Goal: Transaction & Acquisition: Purchase product/service

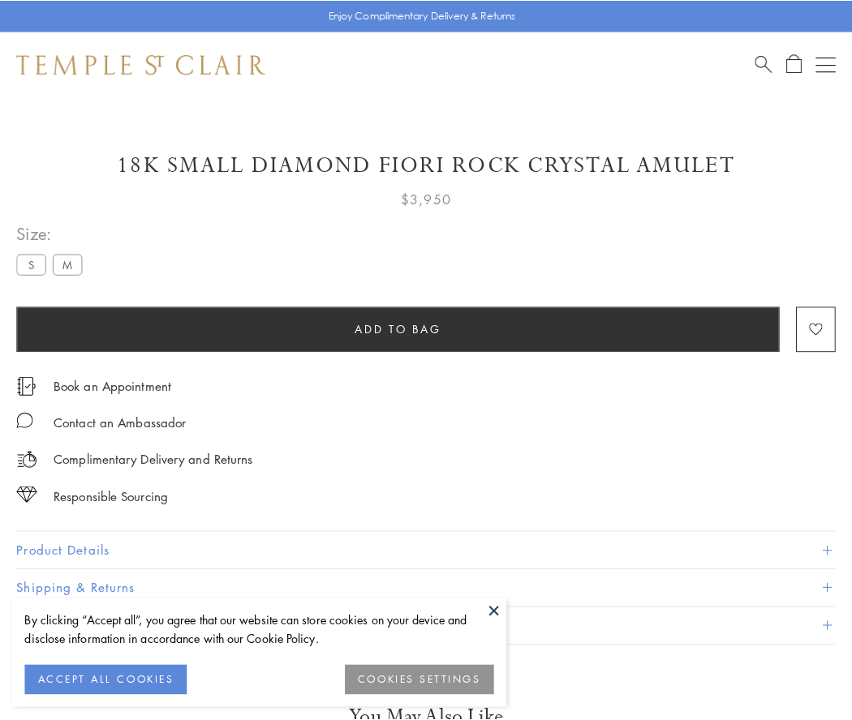
scroll to position [70, 0]
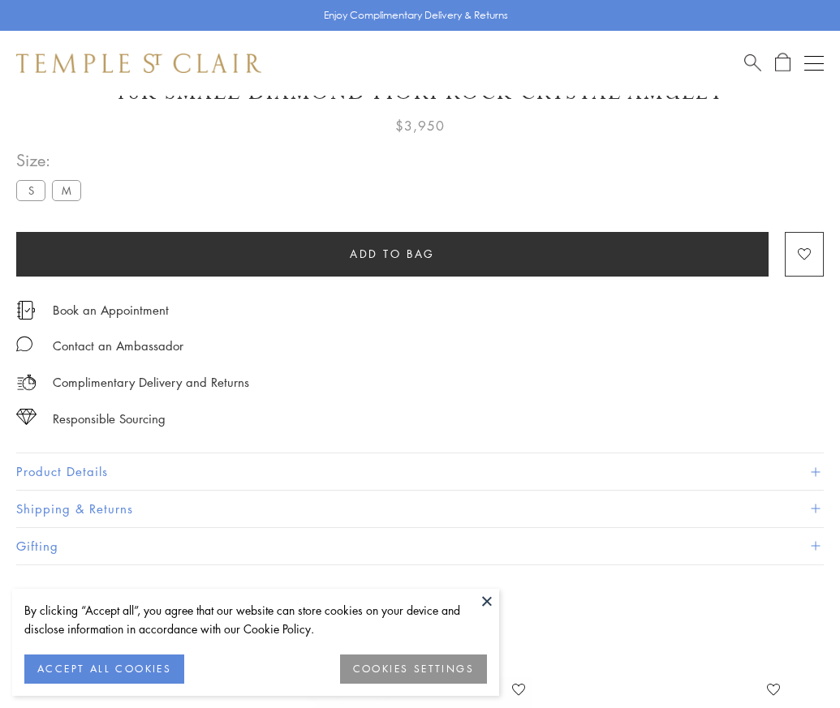
click at [392, 253] on span "Add to bag" at bounding box center [392, 254] width 85 height 18
